Goal: Information Seeking & Learning: Find specific fact

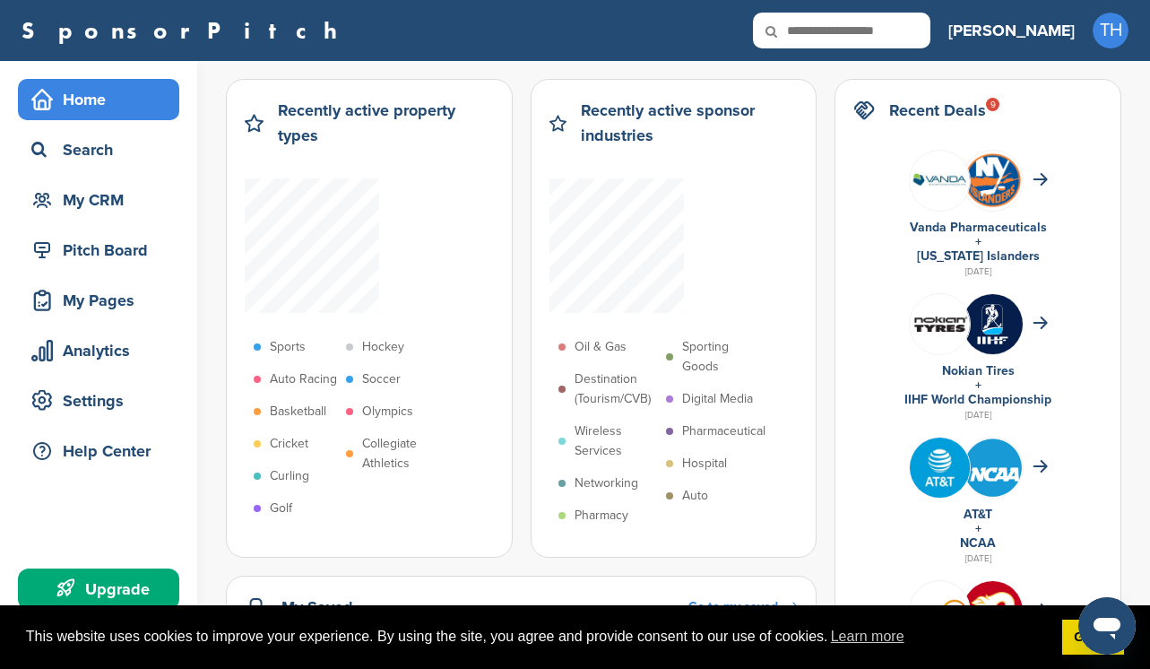
click at [931, 30] on input "text" at bounding box center [841, 31] width 177 height 36
paste input "**********"
type input "**********"
